Goal: Consume media (video, audio): Watch videos, listen to music or podcasts

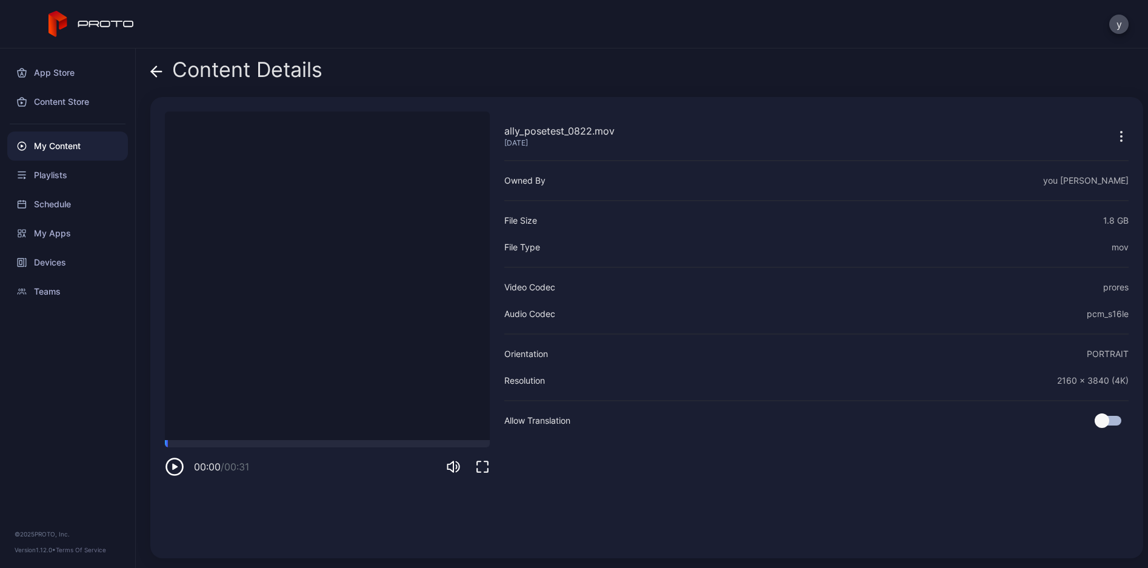
drag, startPoint x: 309, startPoint y: 443, endPoint x: 164, endPoint y: 448, distance: 144.4
click at [164, 448] on div "ally_posetest_0822.mov [DATE] Sorry, your browser doesn‘t support embedded vide…" at bounding box center [646, 327] width 993 height 461
click at [179, 461] on icon "button" at bounding box center [174, 466] width 19 height 19
click at [170, 467] on icon "button" at bounding box center [174, 466] width 19 height 19
drag, startPoint x: 208, startPoint y: 446, endPoint x: 168, endPoint y: 457, distance: 41.5
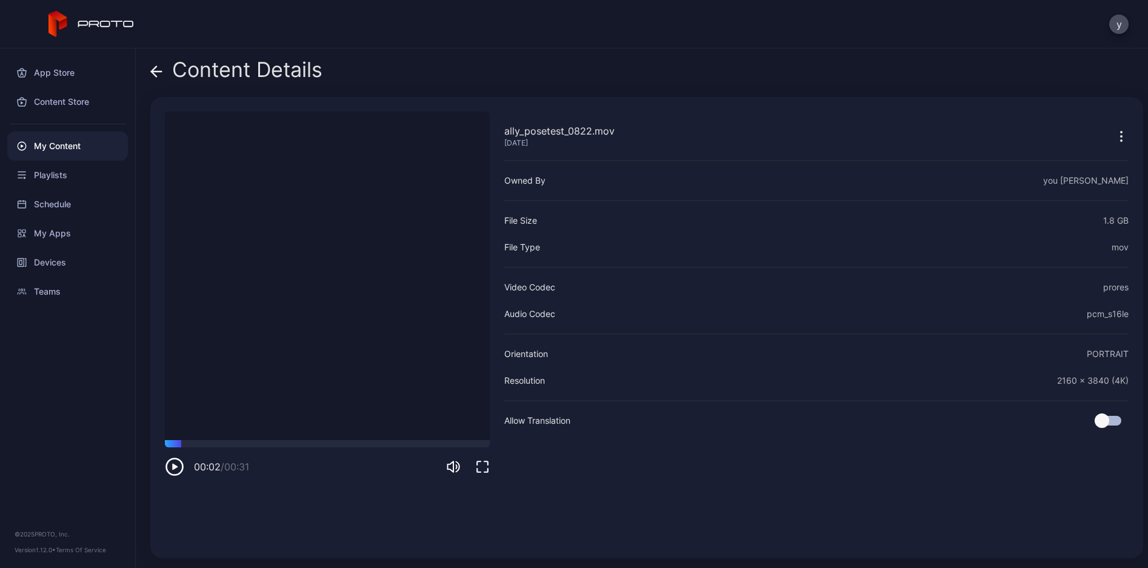
click at [168, 457] on div "00:02 / 00:31" at bounding box center [327, 458] width 325 height 36
click at [165, 463] on icon "button" at bounding box center [174, 466] width 19 height 19
drag, startPoint x: 182, startPoint y: 444, endPoint x: 170, endPoint y: 444, distance: 12.7
click at [170, 444] on div at bounding box center [327, 443] width 325 height 7
click at [178, 472] on icon "button" at bounding box center [174, 466] width 19 height 19
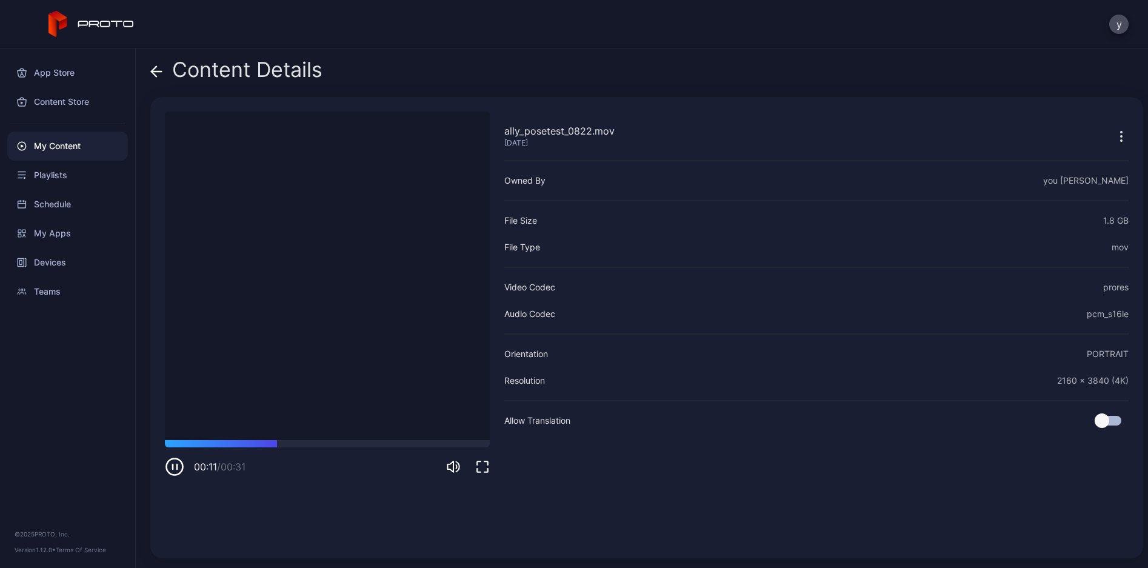
click at [178, 472] on icon "button" at bounding box center [174, 466] width 19 height 19
click at [422, 446] on div at bounding box center [327, 443] width 325 height 7
click at [453, 444] on div at bounding box center [327, 443] width 325 height 7
click at [183, 444] on div at bounding box center [327, 443] width 325 height 7
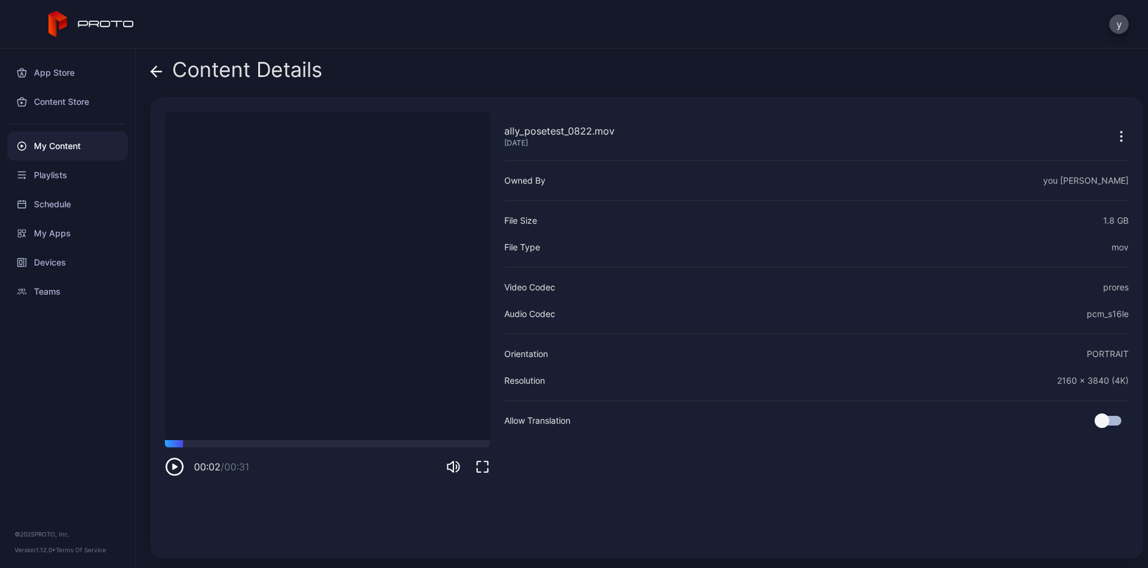
click at [169, 469] on icon "button" at bounding box center [174, 466] width 19 height 19
click at [175, 463] on icon "button" at bounding box center [174, 466] width 19 height 19
drag, startPoint x: 185, startPoint y: 442, endPoint x: 343, endPoint y: 457, distance: 158.3
click at [343, 457] on div "00:17 / 00:31" at bounding box center [327, 458] width 325 height 36
click at [179, 463] on icon "button" at bounding box center [174, 466] width 19 height 19
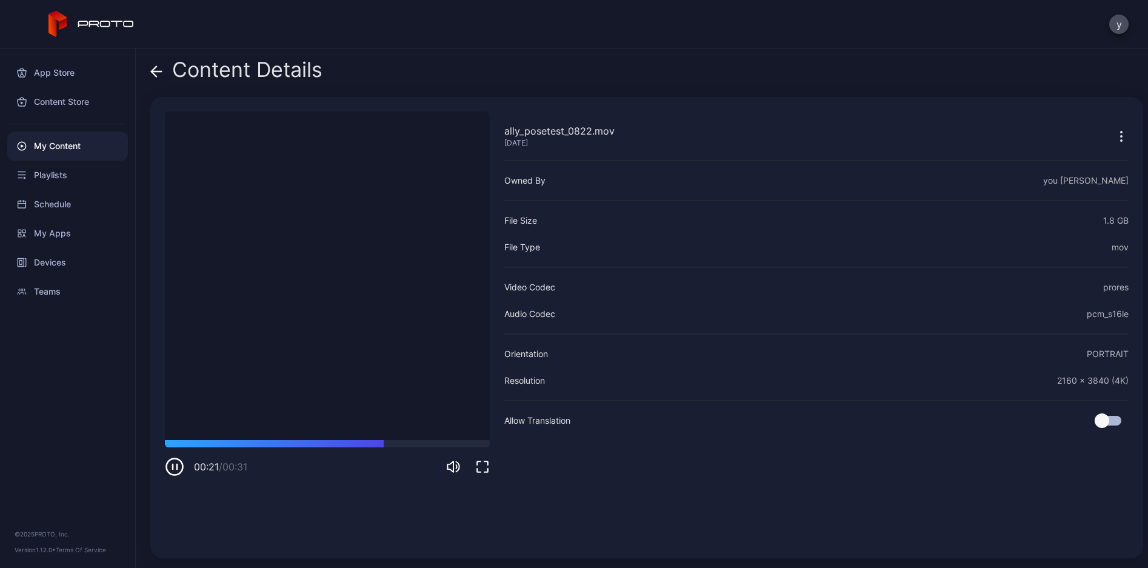
click at [175, 466] on icon "button" at bounding box center [174, 466] width 19 height 19
drag, startPoint x: 341, startPoint y: 443, endPoint x: 183, endPoint y: 453, distance: 158.6
click at [183, 453] on div "00:02 / 00:31" at bounding box center [327, 458] width 325 height 36
drag, startPoint x: 181, startPoint y: 442, endPoint x: 235, endPoint y: 468, distance: 59.9
click at [235, 468] on div "00:07 / 00:31" at bounding box center [327, 458] width 325 height 36
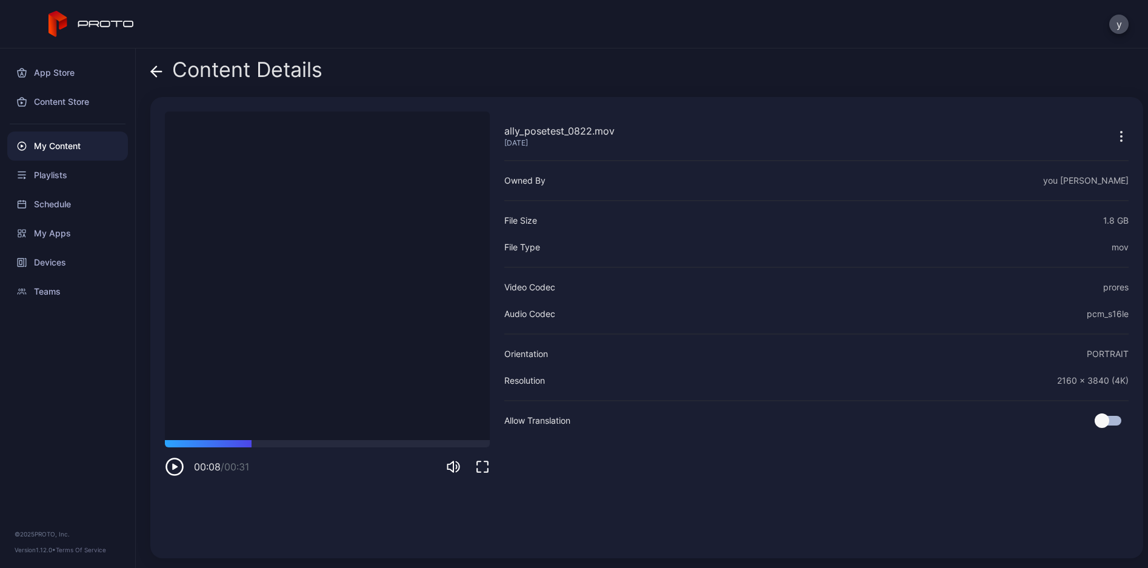
drag, startPoint x: 227, startPoint y: 447, endPoint x: 252, endPoint y: 460, distance: 28.2
click at [252, 460] on div "00:08 / 00:31" at bounding box center [327, 458] width 325 height 36
click at [326, 363] on video "Sorry, your browser doesn‘t support embedded videos" at bounding box center [327, 276] width 325 height 329
click at [181, 471] on icon "button" at bounding box center [174, 466] width 19 height 19
click at [178, 470] on icon "button" at bounding box center [174, 466] width 19 height 19
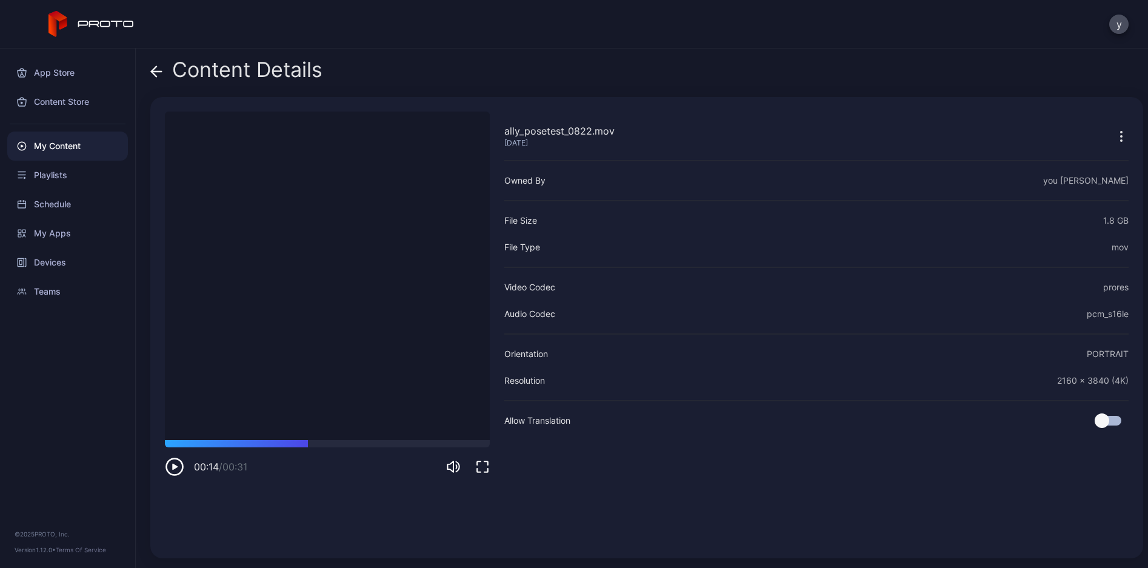
drag, startPoint x: 276, startPoint y: 443, endPoint x: 305, endPoint y: 449, distance: 29.6
click at [305, 449] on div "00:14 / 00:31" at bounding box center [327, 458] width 325 height 36
drag, startPoint x: 277, startPoint y: 441, endPoint x: 750, endPoint y: 252, distance: 509.5
click at [319, 460] on div "00:14 / 00:31" at bounding box center [327, 458] width 325 height 36
drag, startPoint x: 177, startPoint y: 441, endPoint x: 267, endPoint y: 449, distance: 90.0
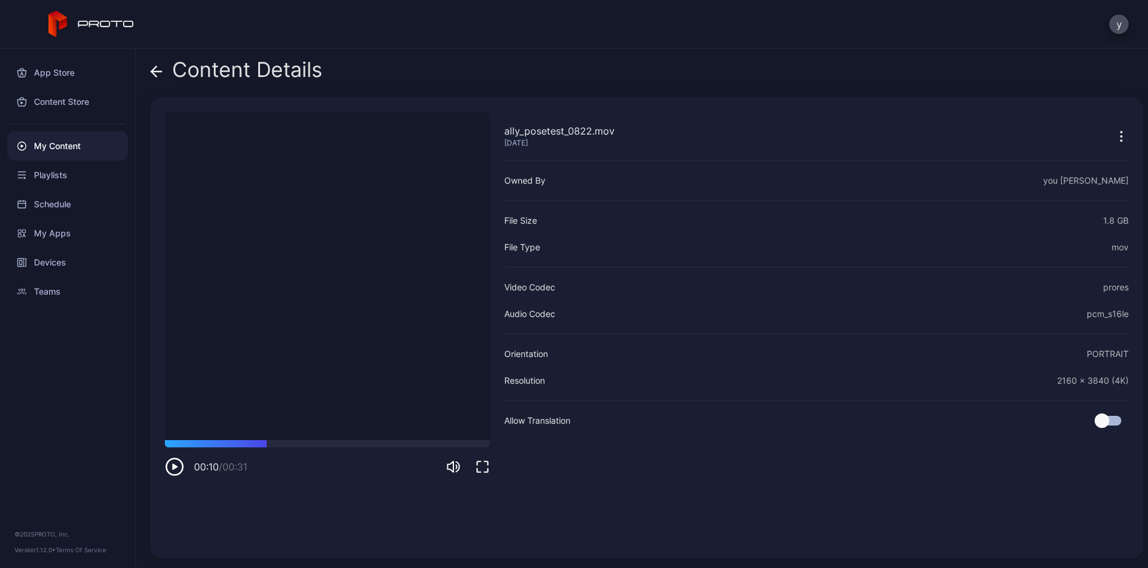
click at [267, 449] on div "00:10 / 00:31" at bounding box center [327, 458] width 325 height 36
drag, startPoint x: 269, startPoint y: 443, endPoint x: 358, endPoint y: 447, distance: 89.2
click at [356, 440] on div at bounding box center [356, 440] width 0 height 0
drag, startPoint x: 363, startPoint y: 441, endPoint x: 398, endPoint y: 435, distance: 35.1
click at [398, 435] on div "ally_posetest_0822.mov [DATE] Sorry, your browser doesn‘t support embedded vide…" at bounding box center [327, 328] width 325 height 432
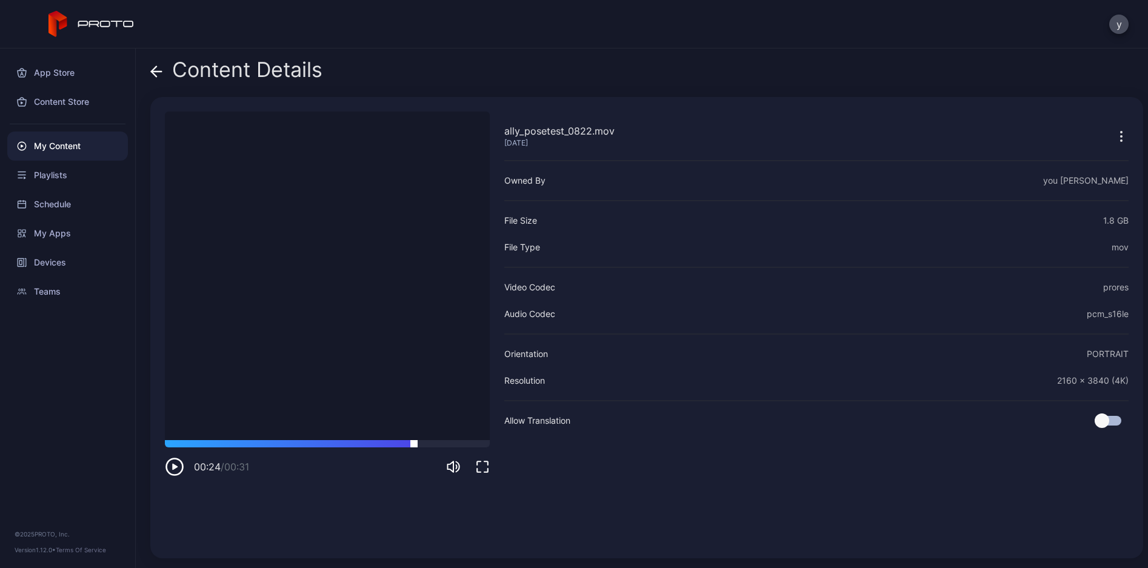
drag, startPoint x: 398, startPoint y: 443, endPoint x: 414, endPoint y: 445, distance: 16.5
click at [414, 440] on div at bounding box center [414, 440] width 0 height 0
drag, startPoint x: 412, startPoint y: 447, endPoint x: 430, endPoint y: 463, distance: 24.5
click at [430, 463] on div "00:26 / 00:31" at bounding box center [327, 458] width 325 height 36
drag, startPoint x: 181, startPoint y: 443, endPoint x: 221, endPoint y: 452, distance: 41.0
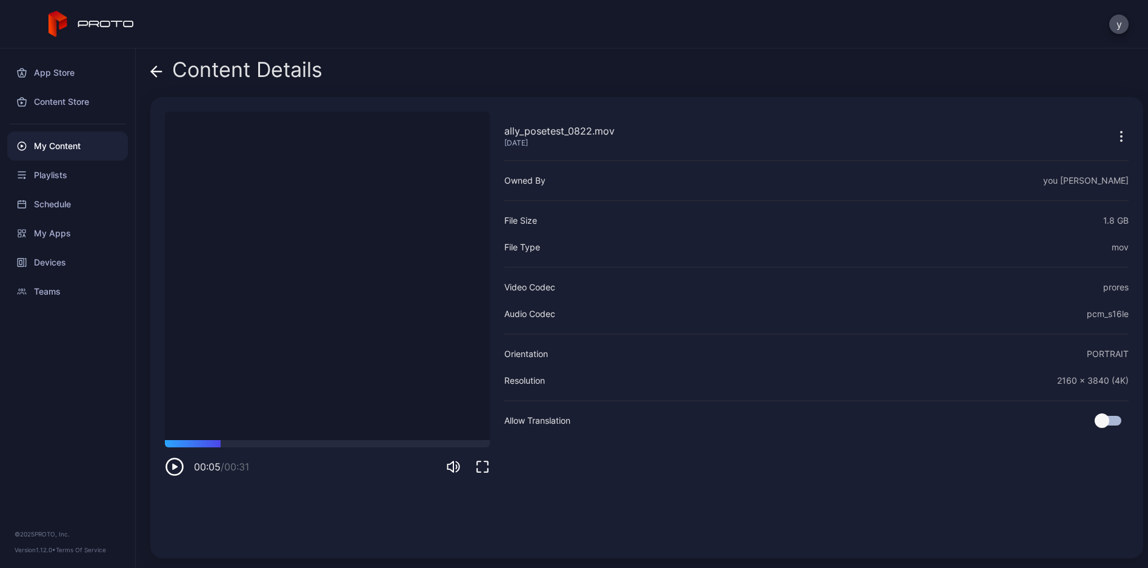
click at [221, 452] on div "00:05 / 00:31" at bounding box center [327, 458] width 325 height 36
drag, startPoint x: 217, startPoint y: 447, endPoint x: 299, endPoint y: 470, distance: 85.0
click at [299, 470] on div "00:13 / 00:31" at bounding box center [327, 458] width 325 height 36
drag, startPoint x: 302, startPoint y: 446, endPoint x: 316, endPoint y: 445, distance: 14.6
click at [317, 440] on div at bounding box center [317, 440] width 0 height 0
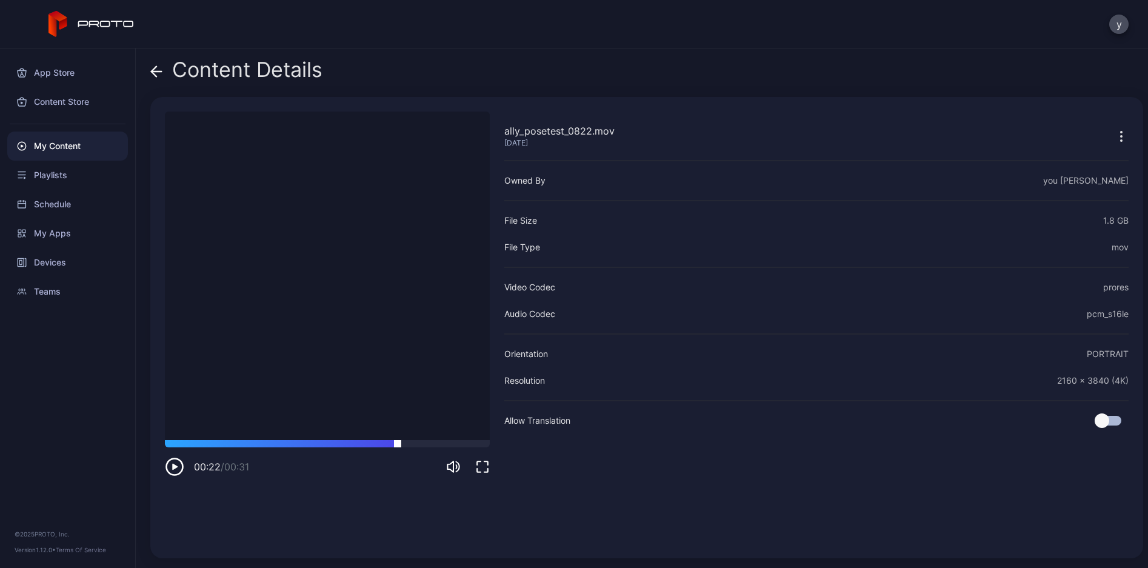
drag, startPoint x: 346, startPoint y: 440, endPoint x: 398, endPoint y: 445, distance: 52.4
click at [398, 445] on div at bounding box center [327, 443] width 325 height 7
drag, startPoint x: 218, startPoint y: 440, endPoint x: 198, endPoint y: 440, distance: 20.0
click at [198, 440] on video "Sorry, your browser doesn‘t support embedded videos" at bounding box center [327, 276] width 325 height 329
click at [190, 441] on div "ally_posetest_0822.mov [DATE] Sorry, your browser doesn‘t support embedded vide…" at bounding box center [327, 328] width 325 height 432
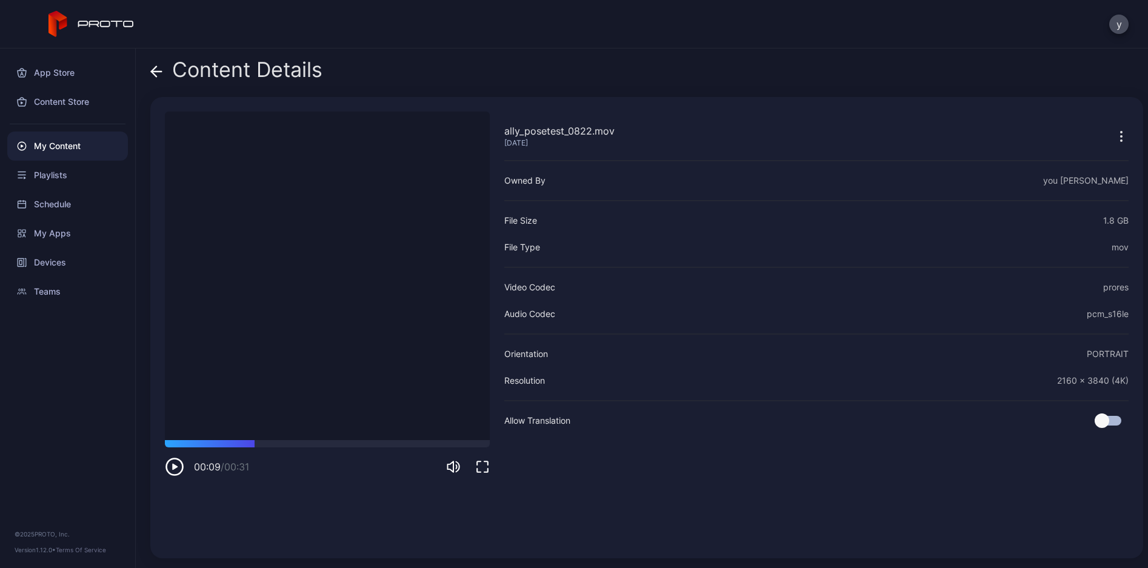
drag, startPoint x: 197, startPoint y: 445, endPoint x: 255, endPoint y: 448, distance: 58.3
click at [255, 448] on div "00:09 / 00:31" at bounding box center [327, 458] width 325 height 36
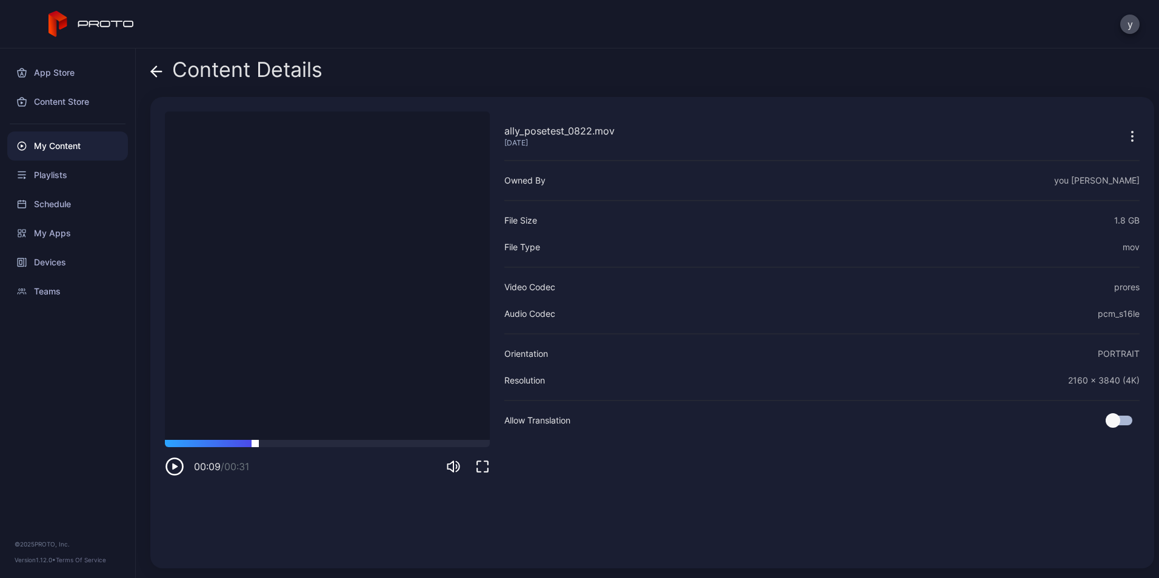
click at [244, 442] on div at bounding box center [327, 443] width 325 height 7
click at [168, 466] on icon "button" at bounding box center [174, 466] width 19 height 19
click at [227, 442] on div at bounding box center [327, 443] width 325 height 7
click at [175, 464] on icon "button" at bounding box center [174, 466] width 19 height 19
click at [175, 468] on icon "button" at bounding box center [174, 467] width 5 height 6
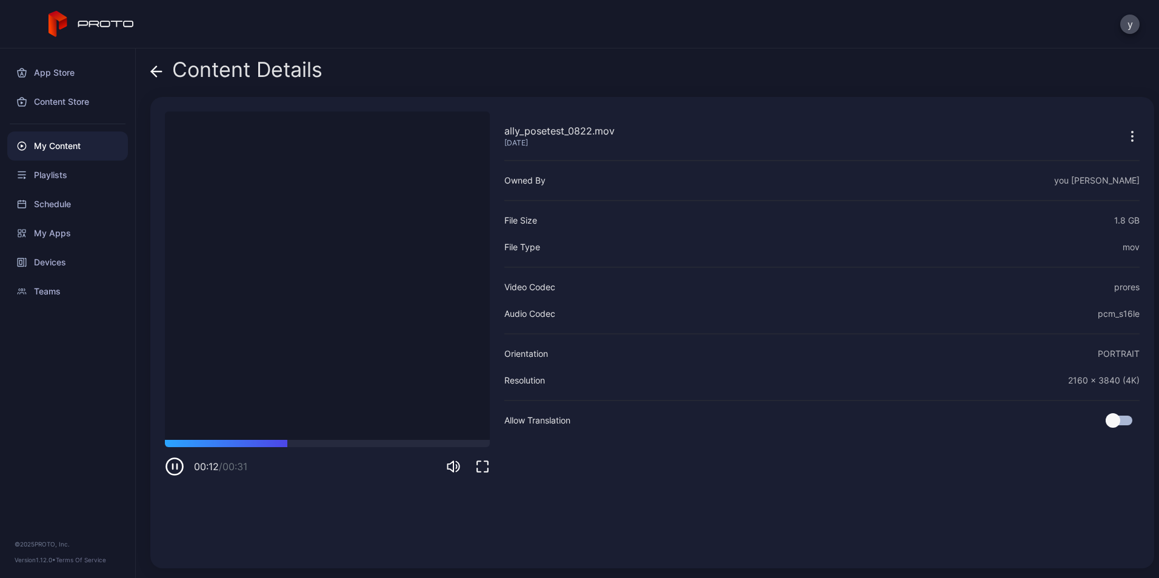
click at [175, 468] on icon "button" at bounding box center [174, 466] width 19 height 19
drag, startPoint x: 293, startPoint y: 438, endPoint x: 310, endPoint y: 447, distance: 18.7
click at [310, 447] on div "ally_posetest_0822.mov [DATE] Sorry, your browser doesn‘t support embedded vide…" at bounding box center [327, 333] width 325 height 443
drag, startPoint x: 284, startPoint y: 443, endPoint x: 205, endPoint y: 447, distance: 79.6
click at [205, 447] on div "00:04 / 00:31" at bounding box center [327, 458] width 325 height 36
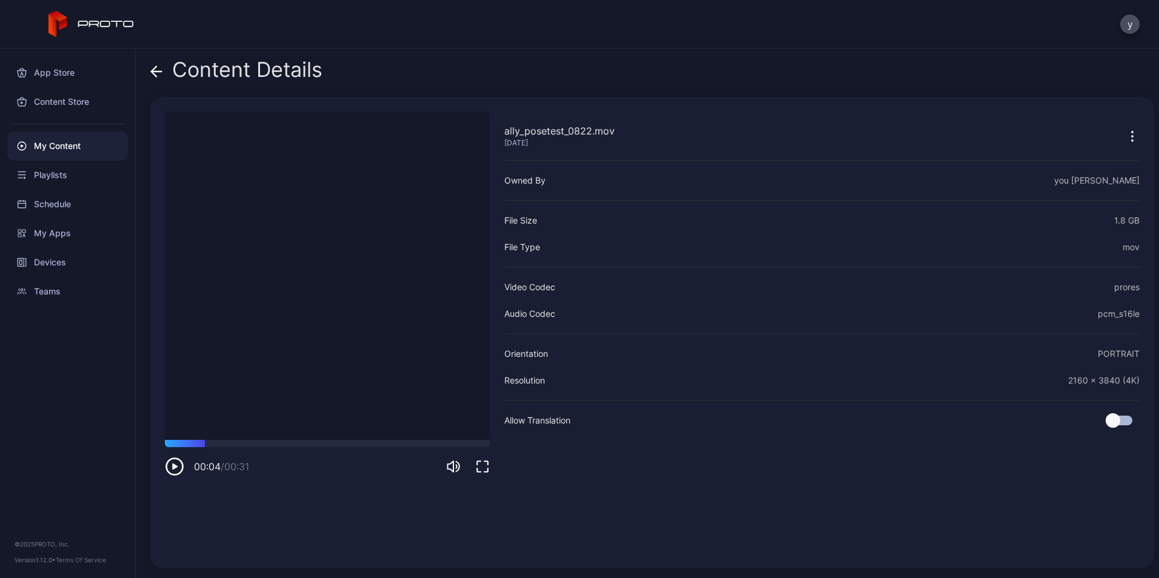
click at [170, 470] on icon "button" at bounding box center [174, 466] width 19 height 19
drag, startPoint x: 261, startPoint y: 447, endPoint x: 248, endPoint y: 444, distance: 13.7
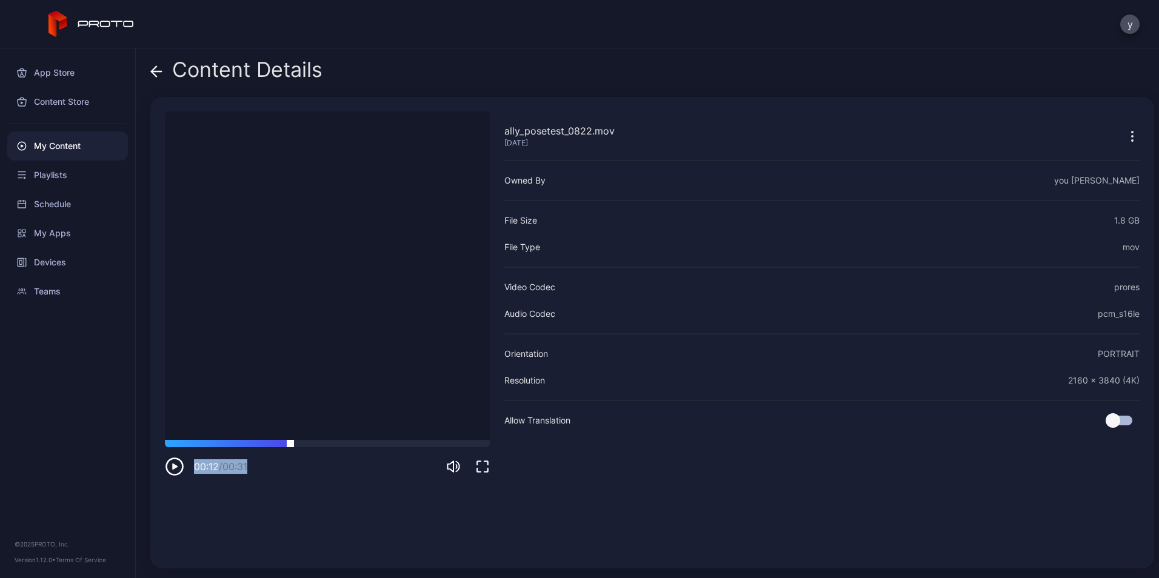
click at [248, 444] on div "00:12 / 00:31" at bounding box center [327, 458] width 325 height 36
drag, startPoint x: 248, startPoint y: 444, endPoint x: 239, endPoint y: 441, distance: 9.8
click at [239, 441] on div at bounding box center [327, 443] width 325 height 7
click at [172, 472] on icon "button" at bounding box center [174, 466] width 19 height 19
drag, startPoint x: 235, startPoint y: 444, endPoint x: 222, endPoint y: 442, distance: 13.0
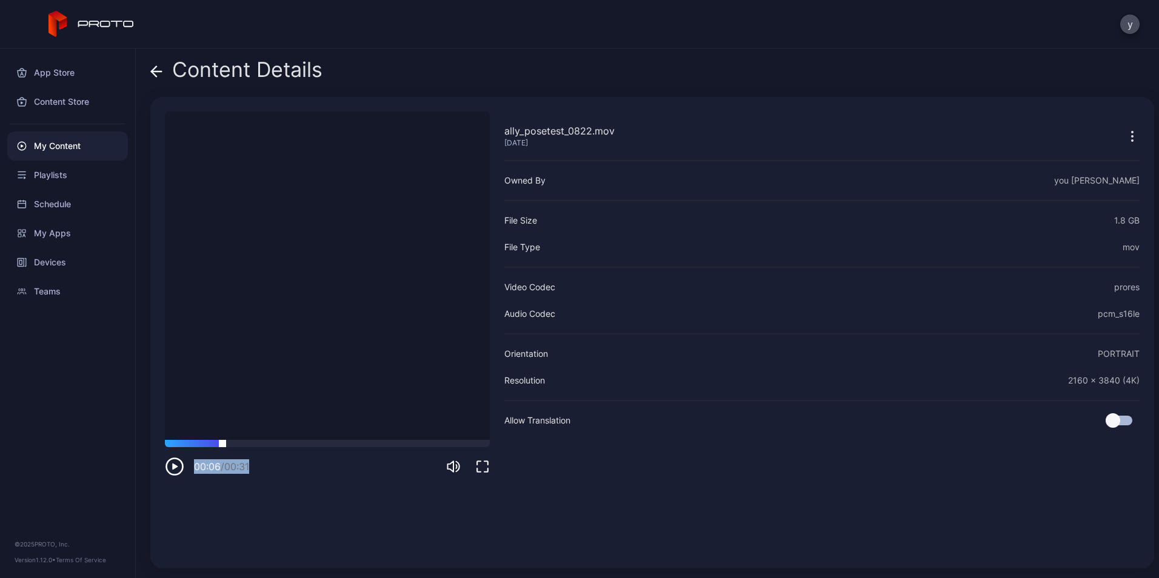
click at [222, 442] on div at bounding box center [327, 443] width 325 height 7
click at [173, 466] on icon "button" at bounding box center [173, 466] width 0 height 5
